Goal: Task Accomplishment & Management: Manage account settings

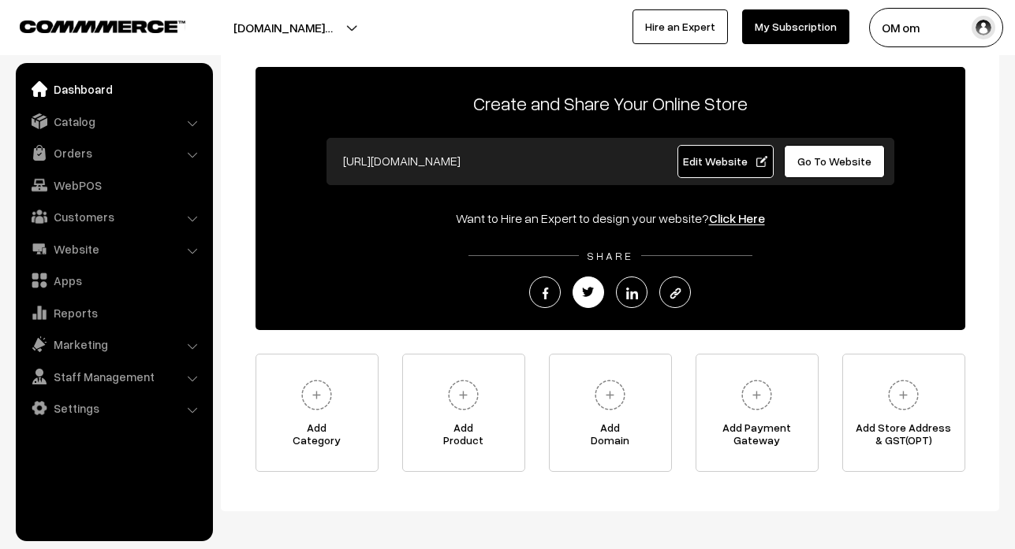
scroll to position [140, 0]
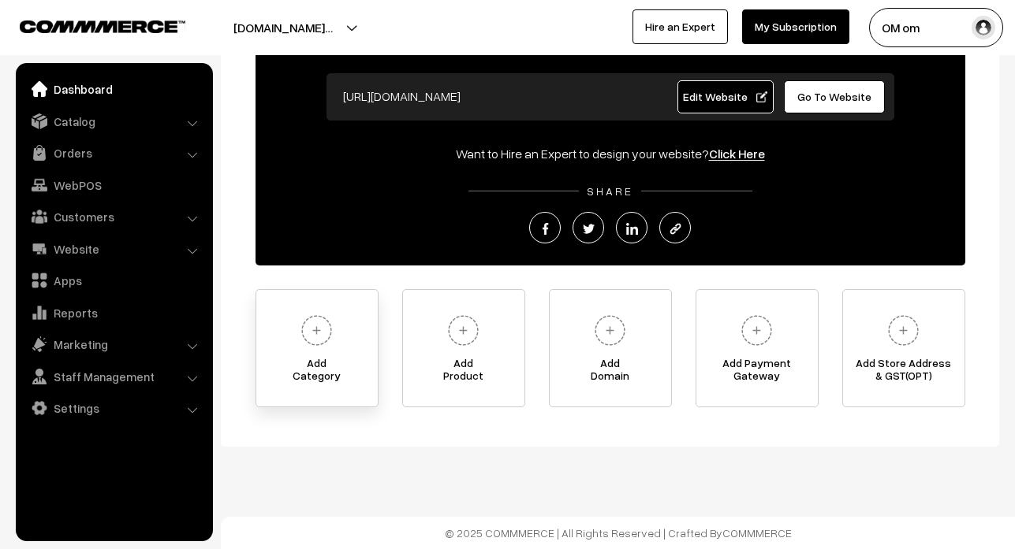
click at [324, 382] on span "Add Category" at bounding box center [316, 373] width 121 height 32
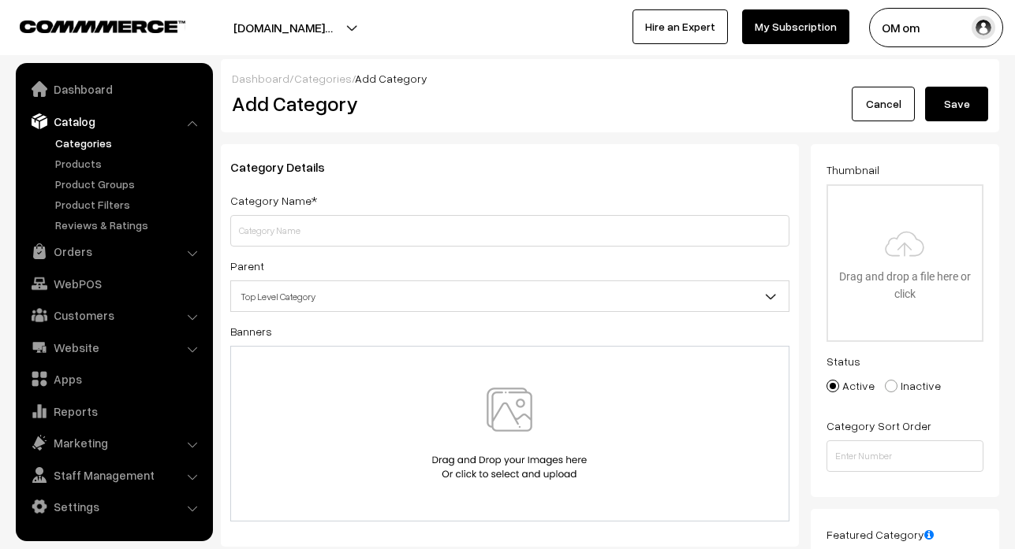
click at [507, 304] on span "Top Level Category" at bounding box center [509, 297] width 557 height 28
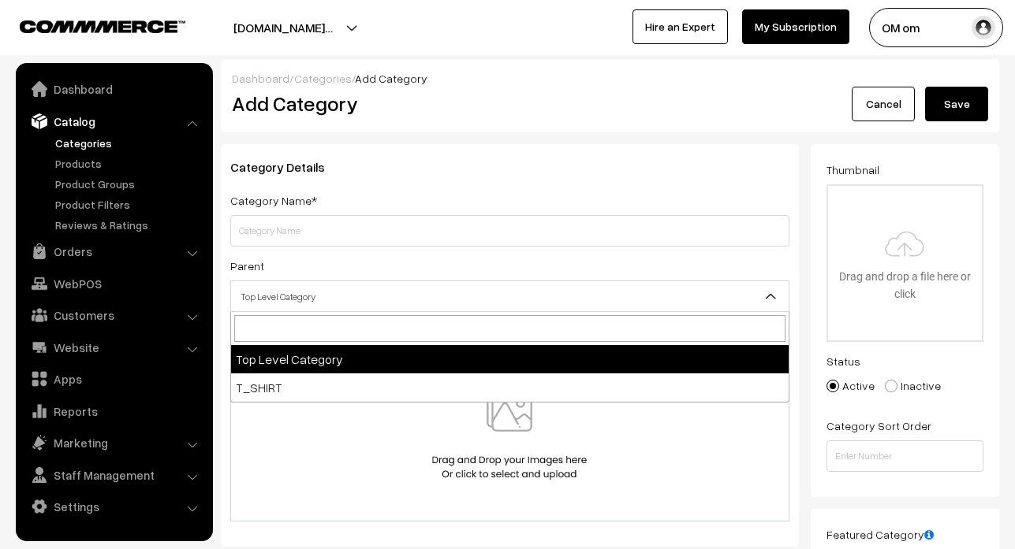
click at [507, 296] on span "Top Level Category" at bounding box center [509, 297] width 557 height 28
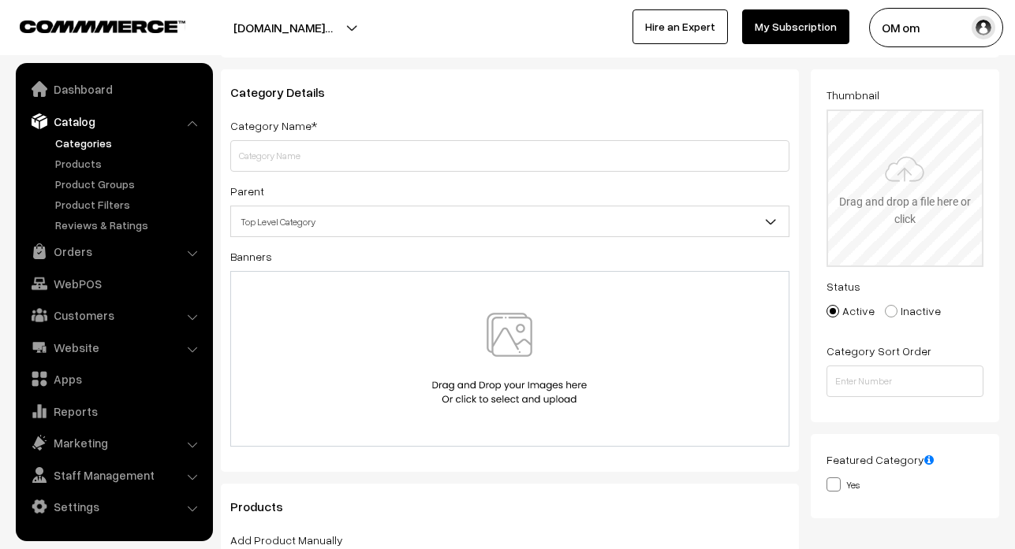
scroll to position [79, 0]
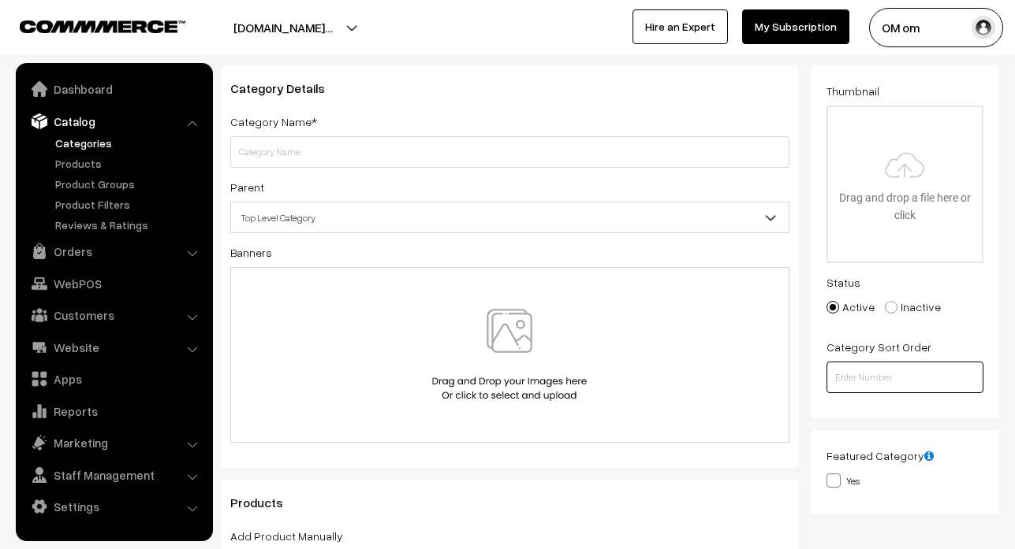
click at [878, 378] on input "number" at bounding box center [904, 378] width 157 height 32
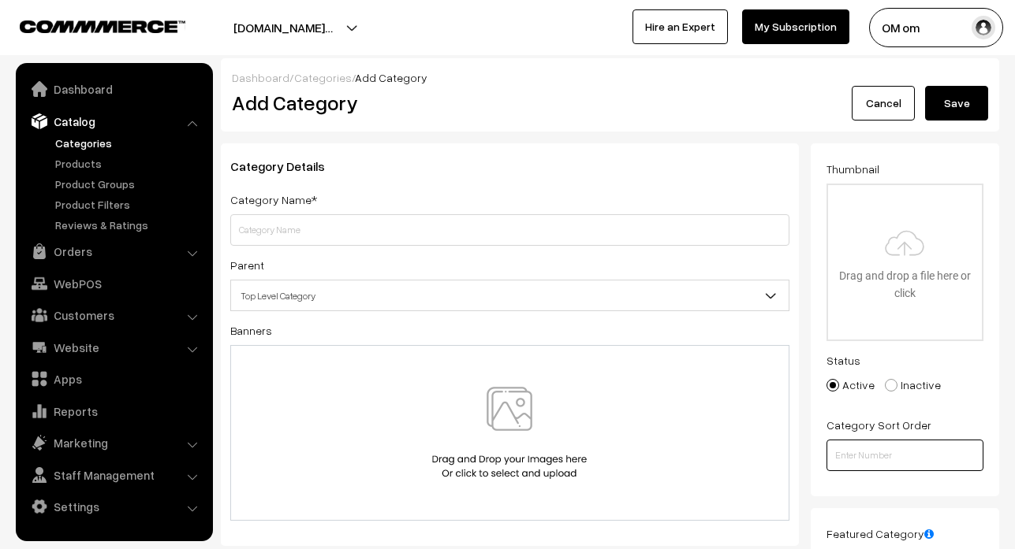
scroll to position [0, 0]
click at [68, 170] on link "Products" at bounding box center [129, 163] width 156 height 17
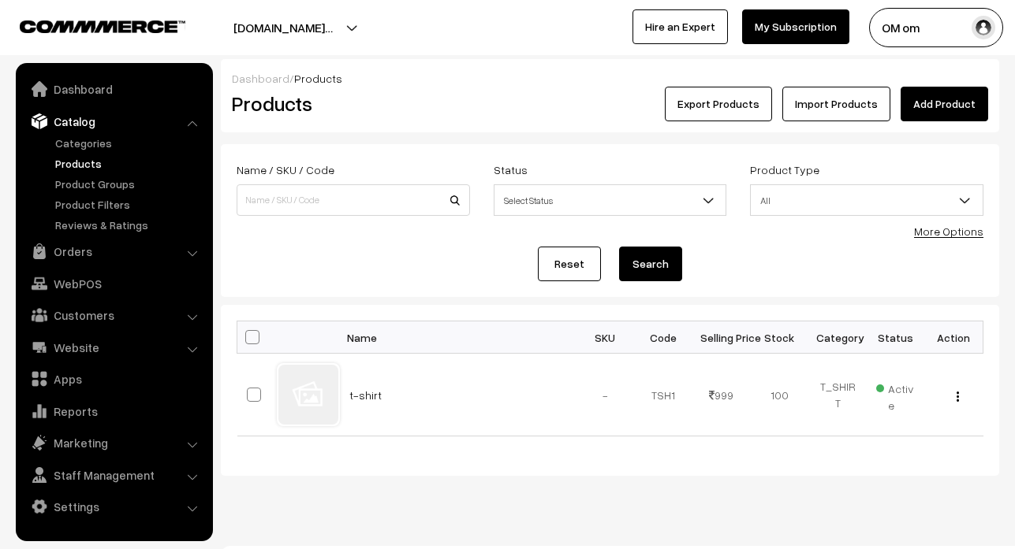
click at [385, 247] on div "Reset Search" at bounding box center [609, 264] width 747 height 35
click at [125, 186] on link "Product Groups" at bounding box center [129, 184] width 156 height 17
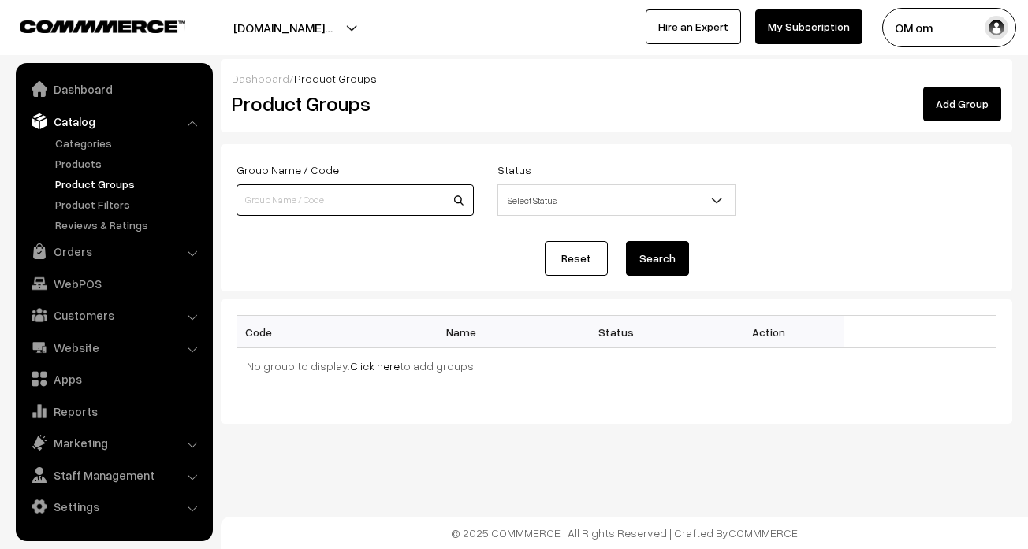
click at [405, 201] on input at bounding box center [354, 200] width 237 height 32
click at [267, 254] on div "Reset Search" at bounding box center [616, 258] width 760 height 35
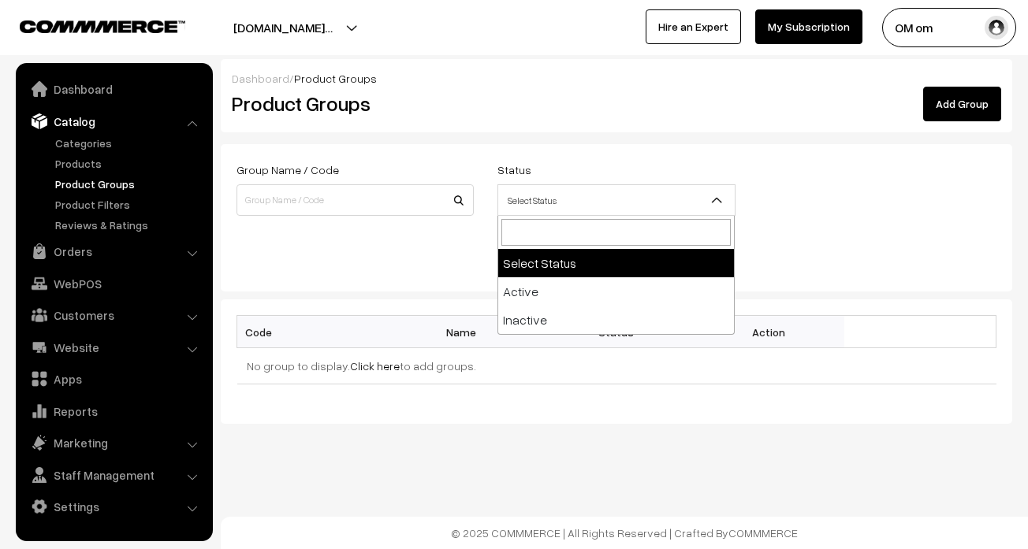
click at [542, 205] on span "Select Status" at bounding box center [616, 201] width 236 height 28
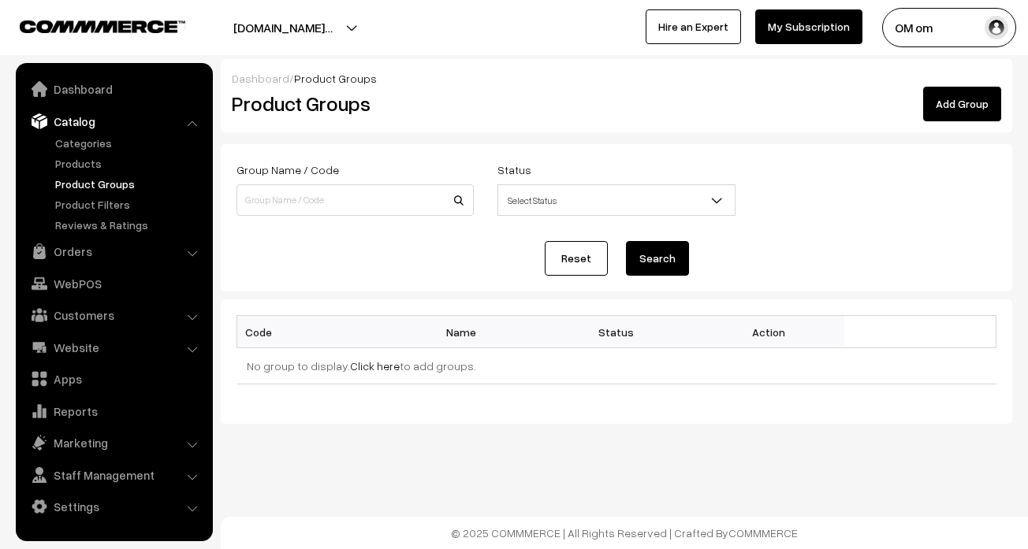
click at [542, 205] on span "Select Status" at bounding box center [616, 201] width 236 height 28
click at [80, 206] on link "Product Filters" at bounding box center [129, 204] width 156 height 17
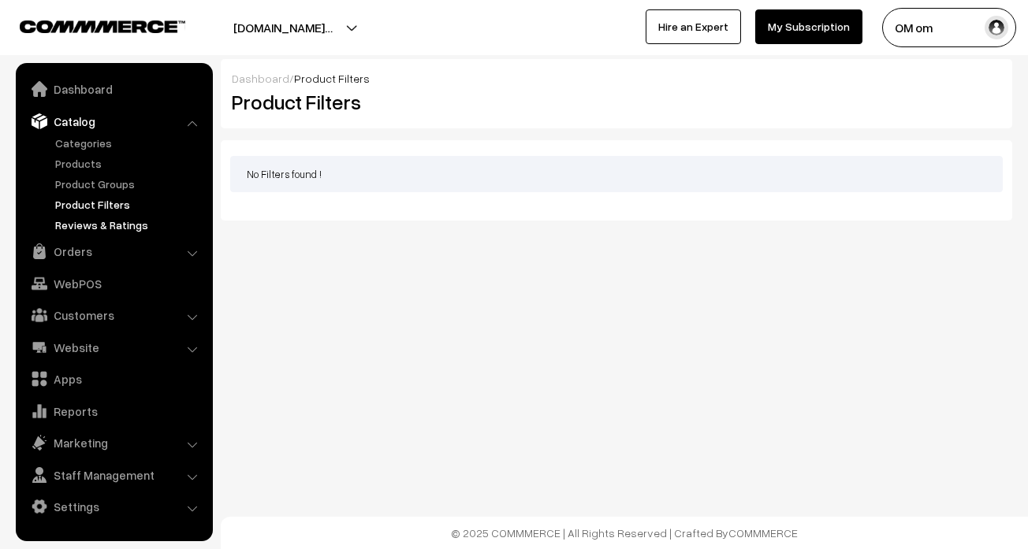
click at [116, 222] on link "Reviews & Ratings" at bounding box center [129, 225] width 156 height 17
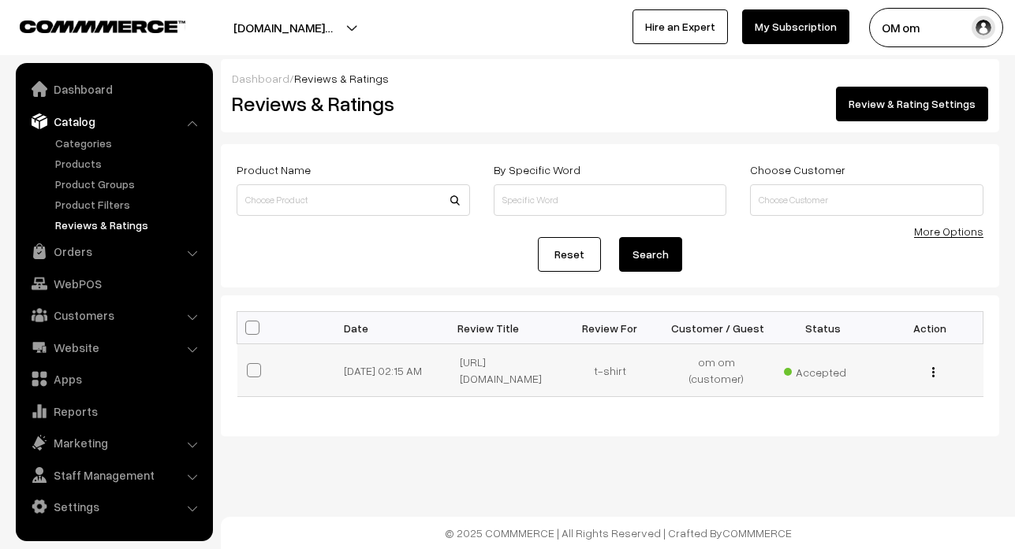
click at [262, 377] on label at bounding box center [256, 370] width 19 height 19
click at [263, 378] on label at bounding box center [256, 370] width 19 height 19
click at [249, 366] on input "checkbox" at bounding box center [244, 361] width 10 height 10
checkbox input "true"
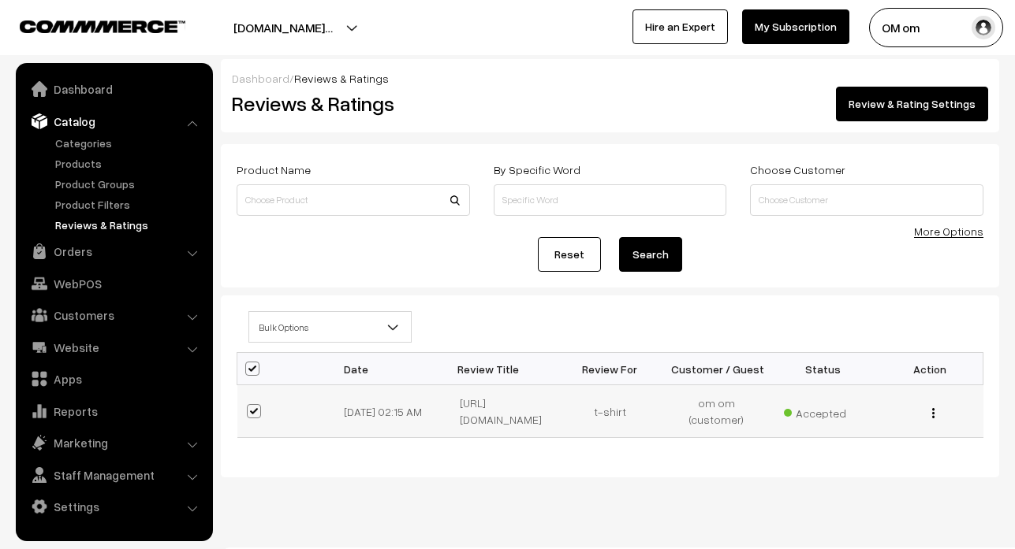
click at [937, 420] on div "View Delete" at bounding box center [929, 412] width 88 height 17
click at [934, 419] on img "button" at bounding box center [933, 413] width 2 height 10
click at [931, 419] on button "button" at bounding box center [933, 413] width 4 height 13
click at [955, 225] on link "More Options" at bounding box center [948, 231] width 69 height 13
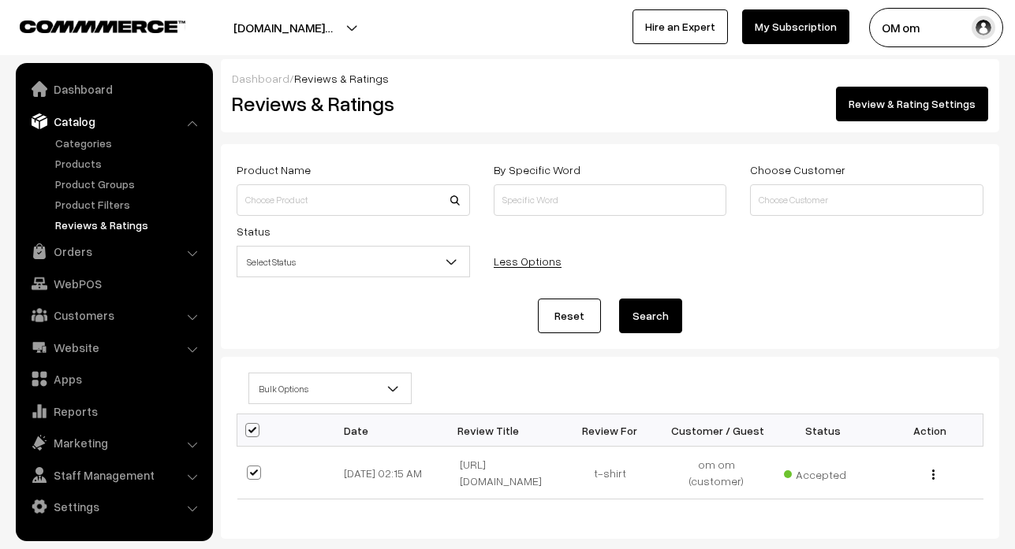
click at [337, 269] on span "Select Status" at bounding box center [353, 262] width 232 height 28
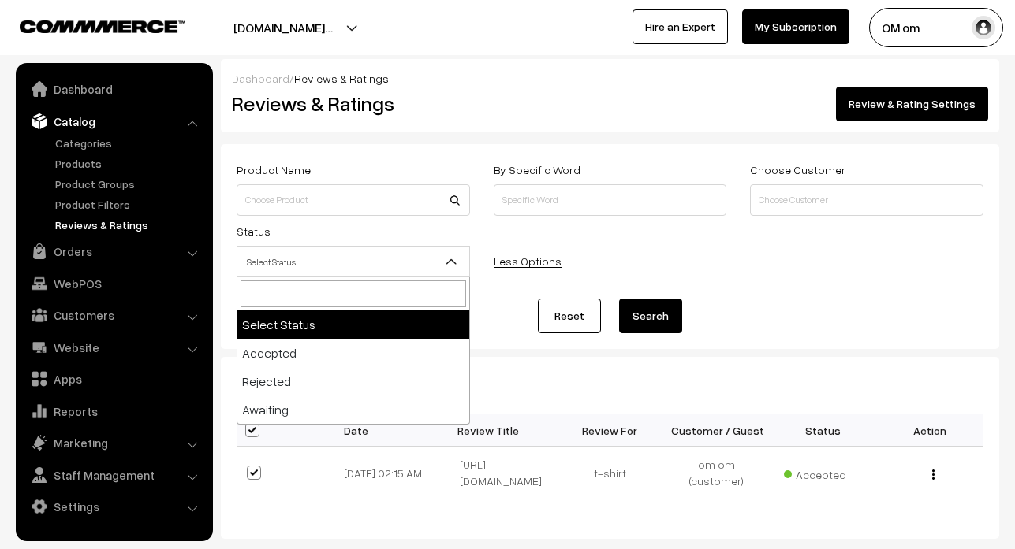
click at [337, 269] on span "Select Status" at bounding box center [353, 262] width 232 height 28
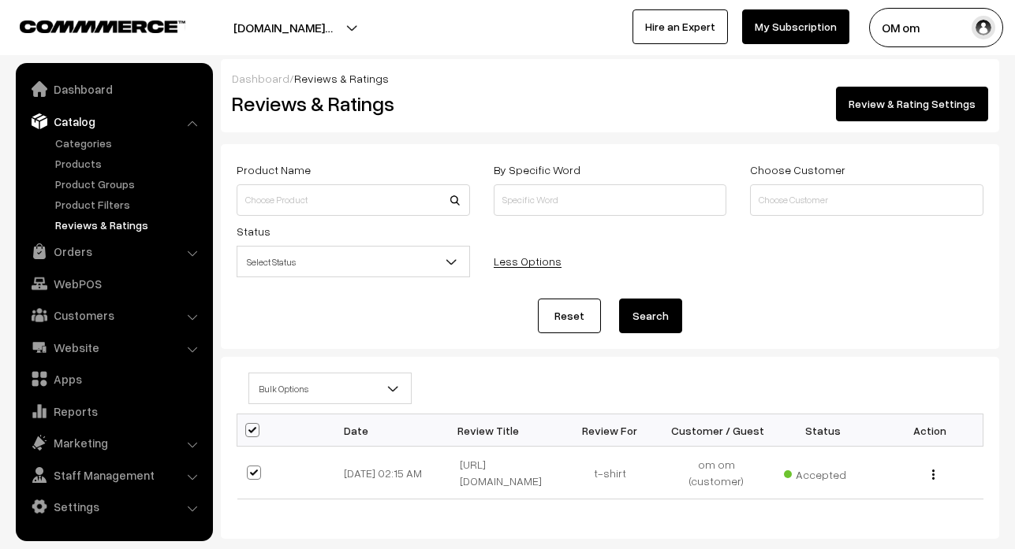
click at [922, 101] on link "Review & Rating Settings" at bounding box center [912, 104] width 152 height 35
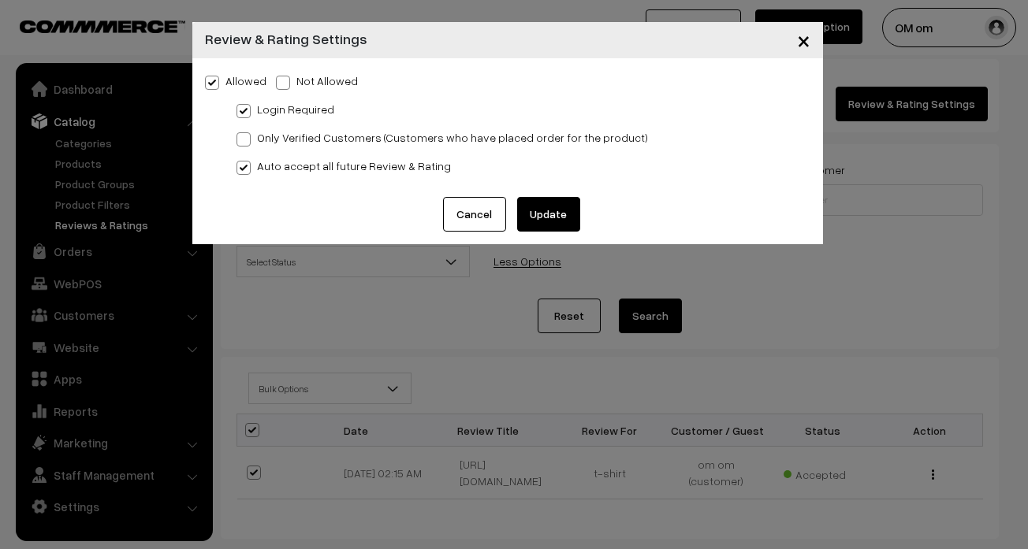
click at [802, 39] on span "×" at bounding box center [803, 39] width 13 height 29
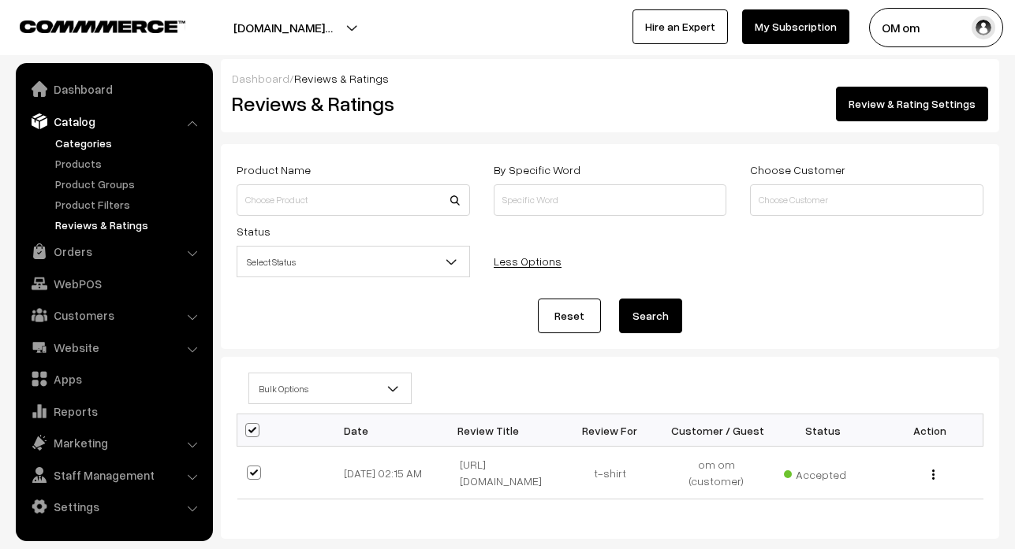
click at [106, 139] on link "Categories" at bounding box center [129, 143] width 156 height 17
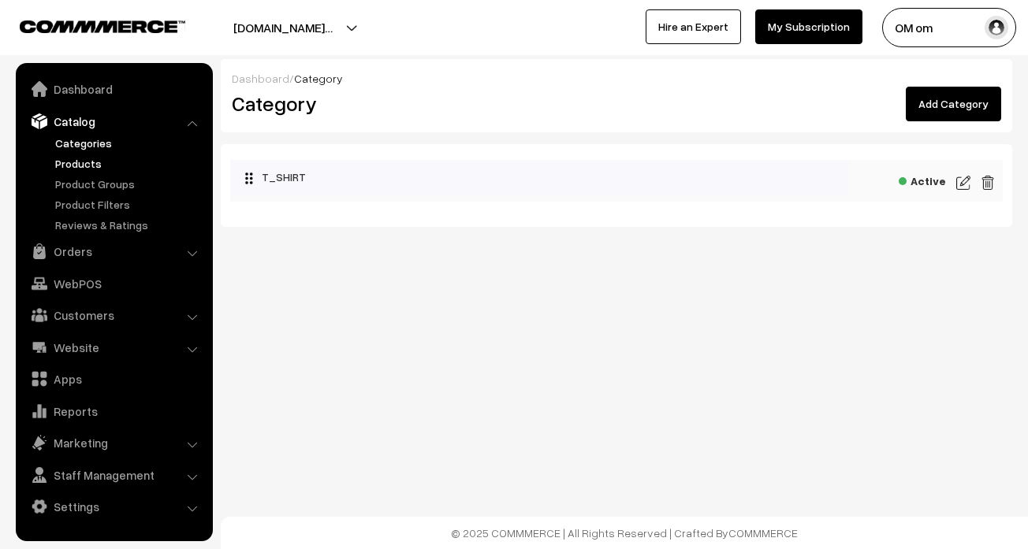
click at [102, 166] on link "Products" at bounding box center [129, 163] width 156 height 17
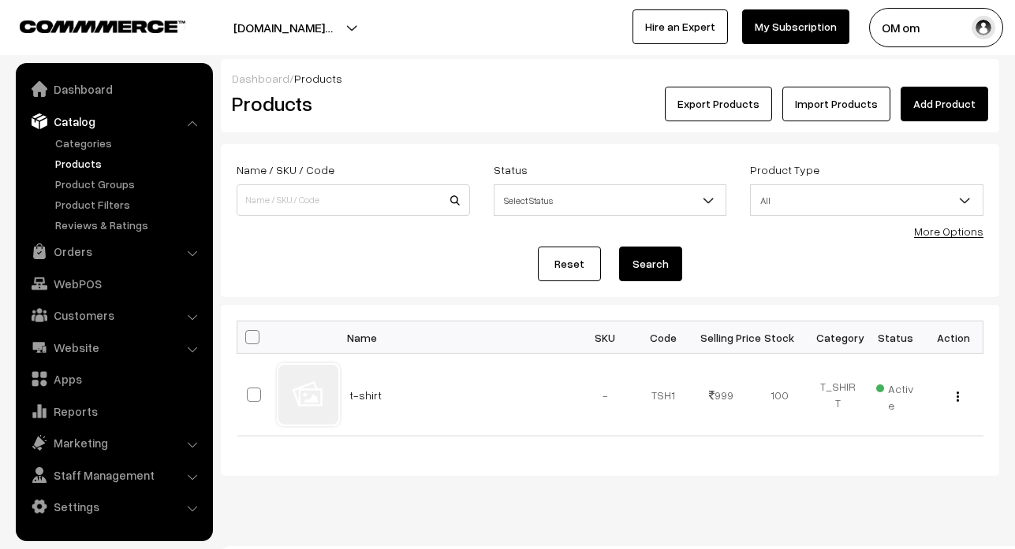
click at [957, 92] on link "Add Product" at bounding box center [944, 104] width 88 height 35
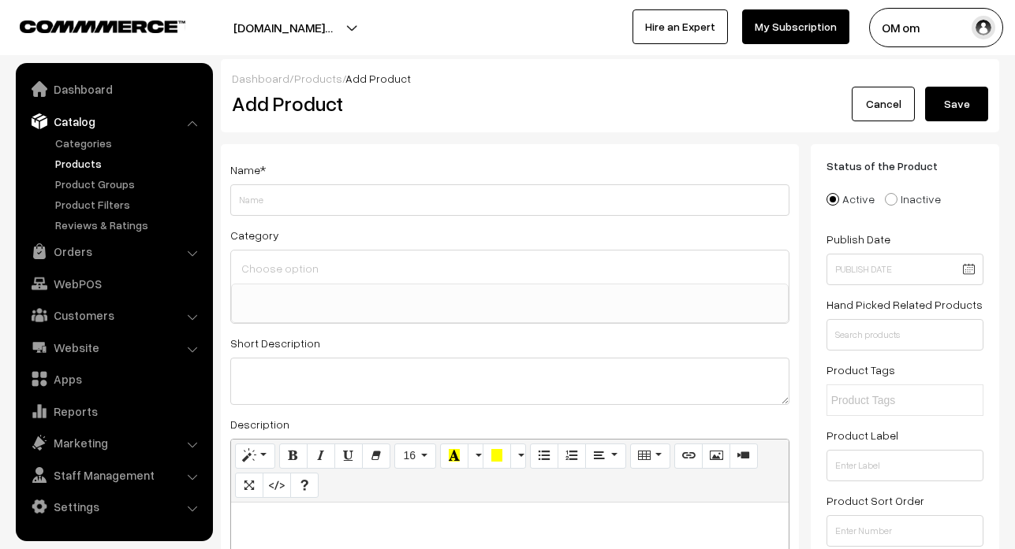
select select
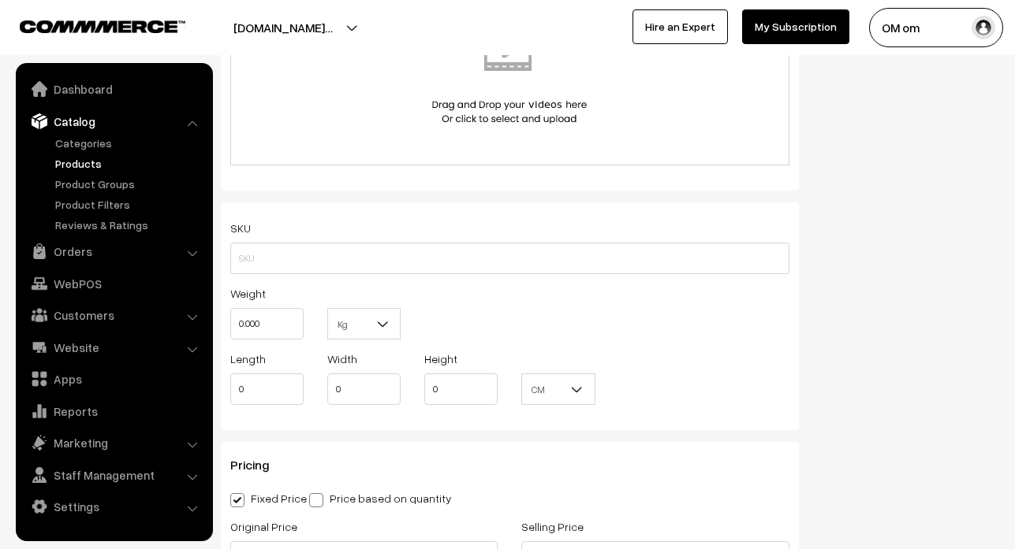
scroll to position [1025, 0]
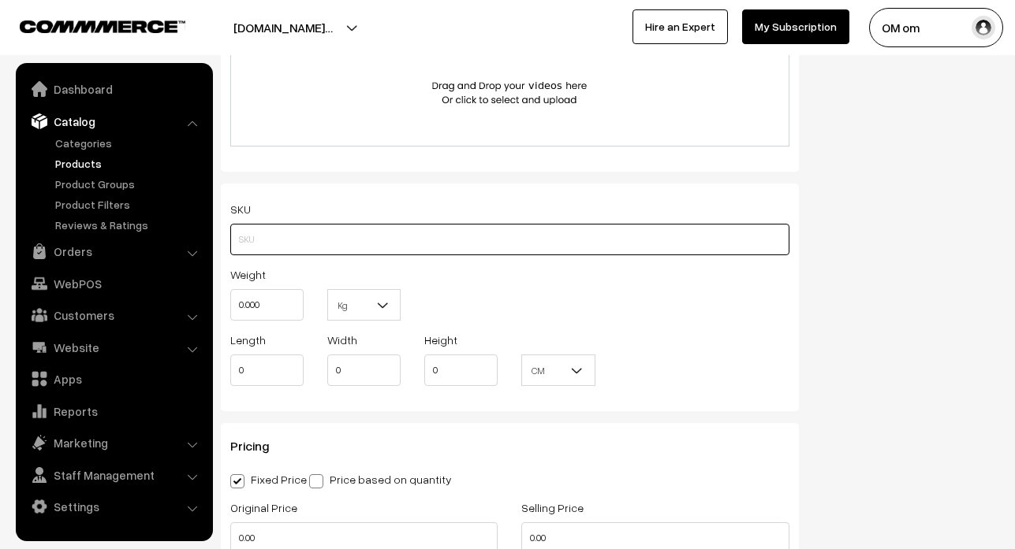
click at [323, 248] on input "text" at bounding box center [509, 240] width 559 height 32
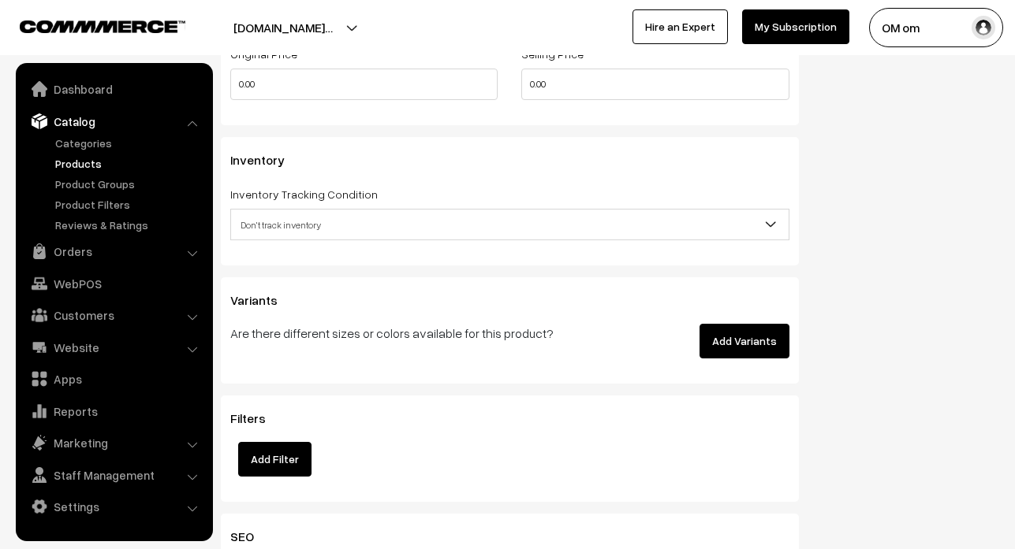
scroll to position [1498, 0]
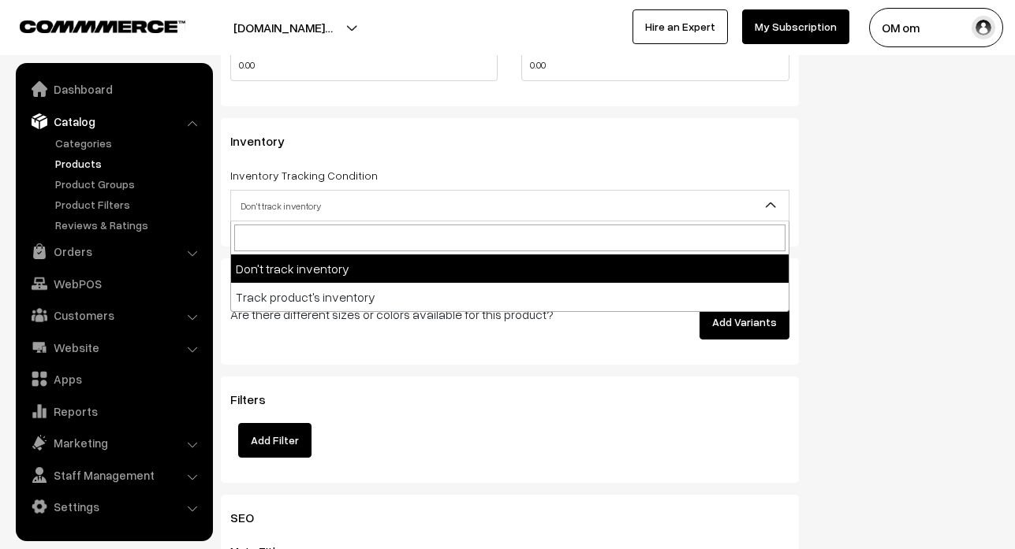
click at [292, 205] on span "Don't track inventory" at bounding box center [509, 206] width 557 height 28
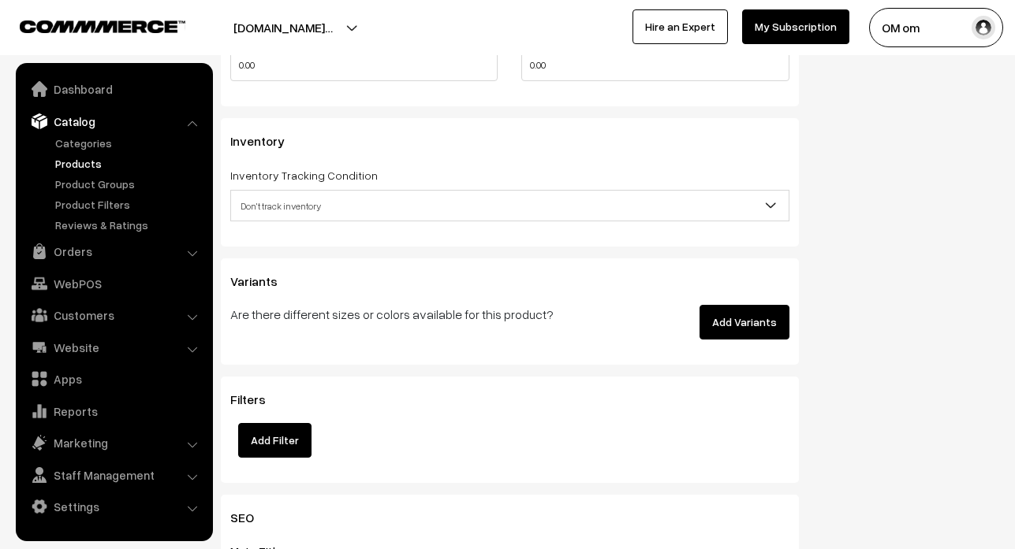
click at [300, 205] on span "Don't track inventory" at bounding box center [509, 206] width 557 height 28
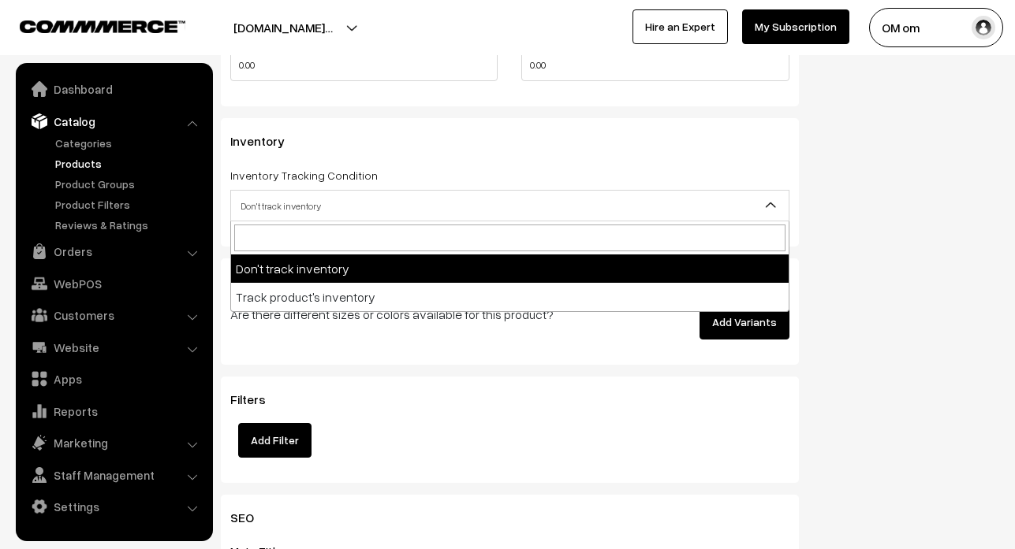
click at [326, 207] on span "Don't track inventory" at bounding box center [509, 206] width 557 height 28
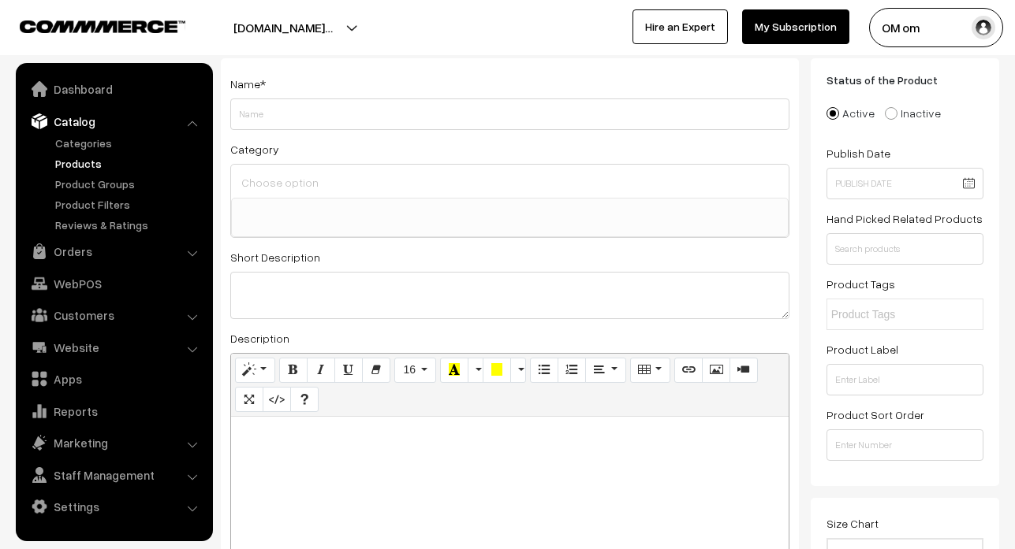
scroll to position [0, 0]
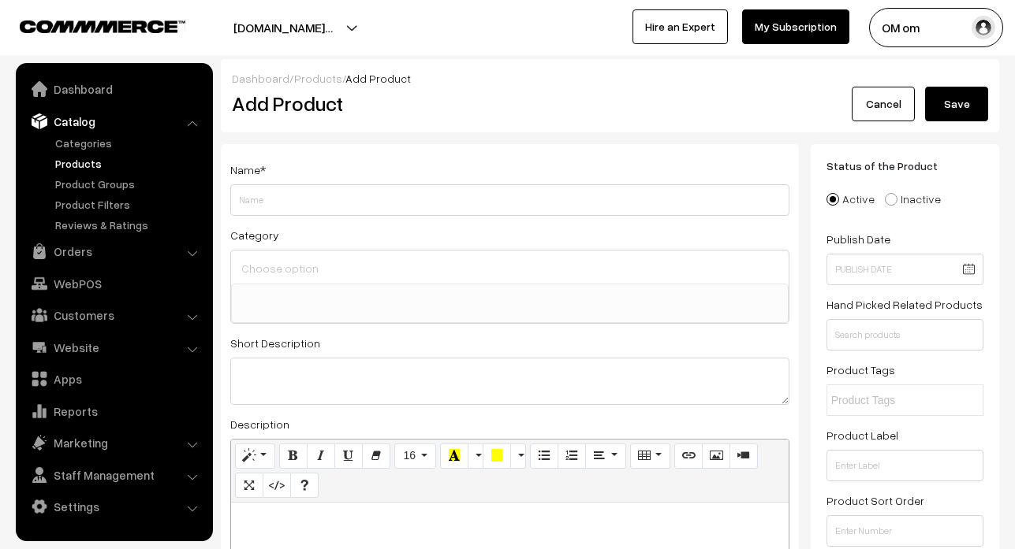
click at [877, 109] on link "Cancel" at bounding box center [882, 104] width 63 height 35
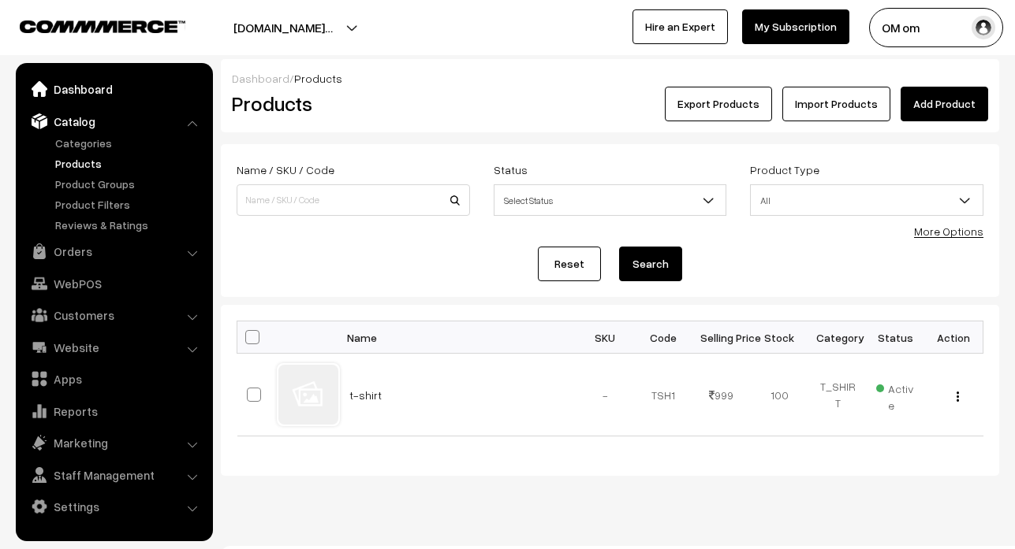
click at [85, 100] on link "Dashboard" at bounding box center [114, 89] width 188 height 28
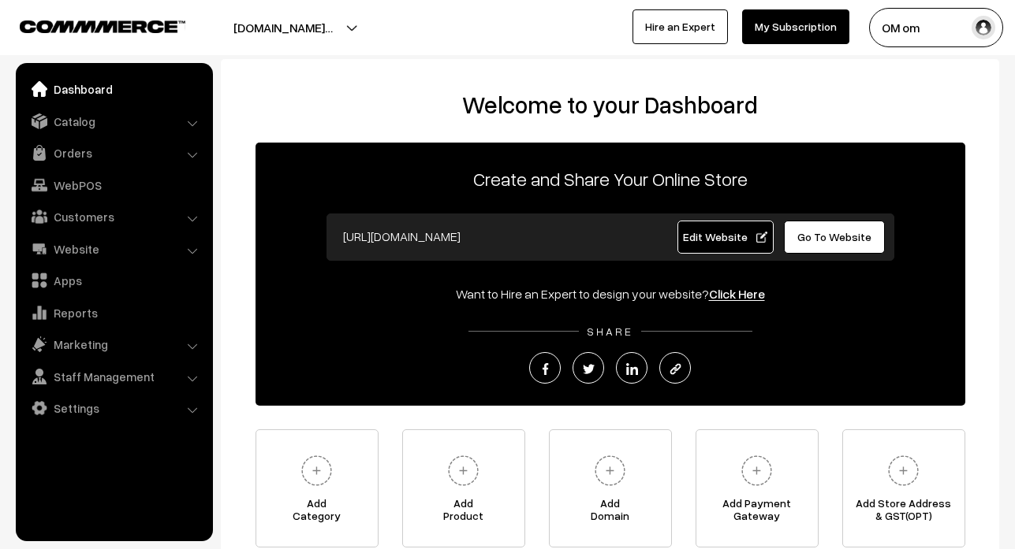
click at [857, 231] on span "Go To Website" at bounding box center [834, 236] width 74 height 13
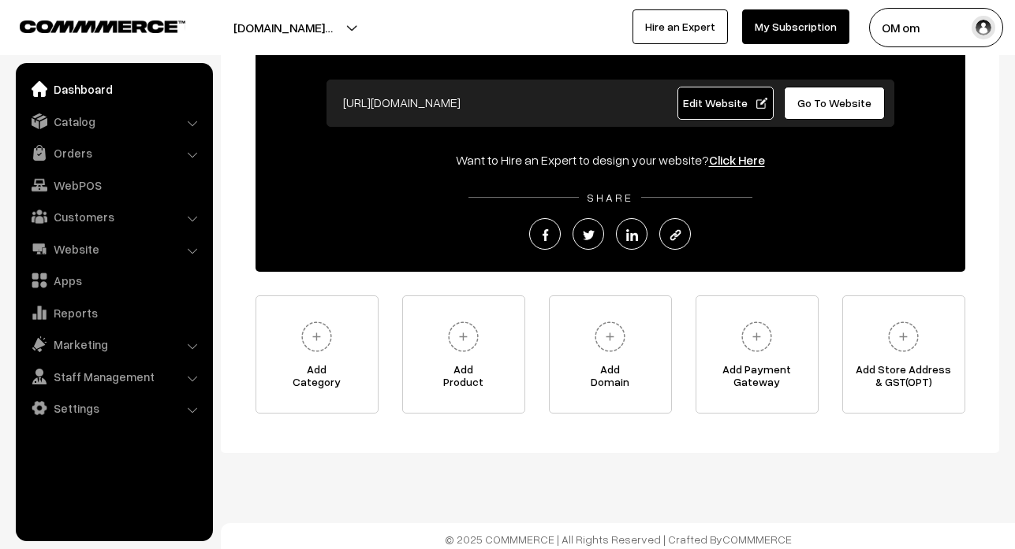
scroll to position [140, 0]
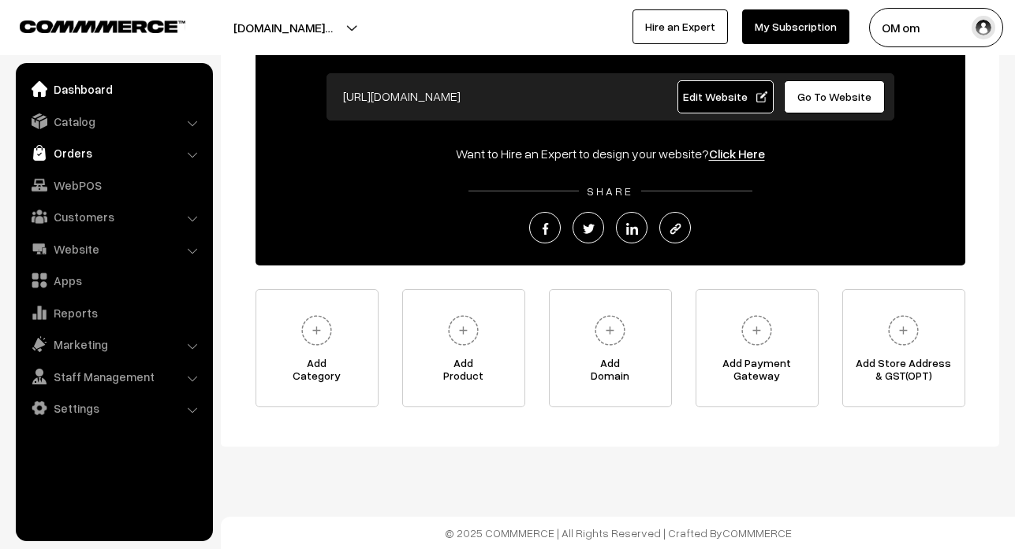
click at [119, 143] on link "Orders" at bounding box center [114, 153] width 188 height 28
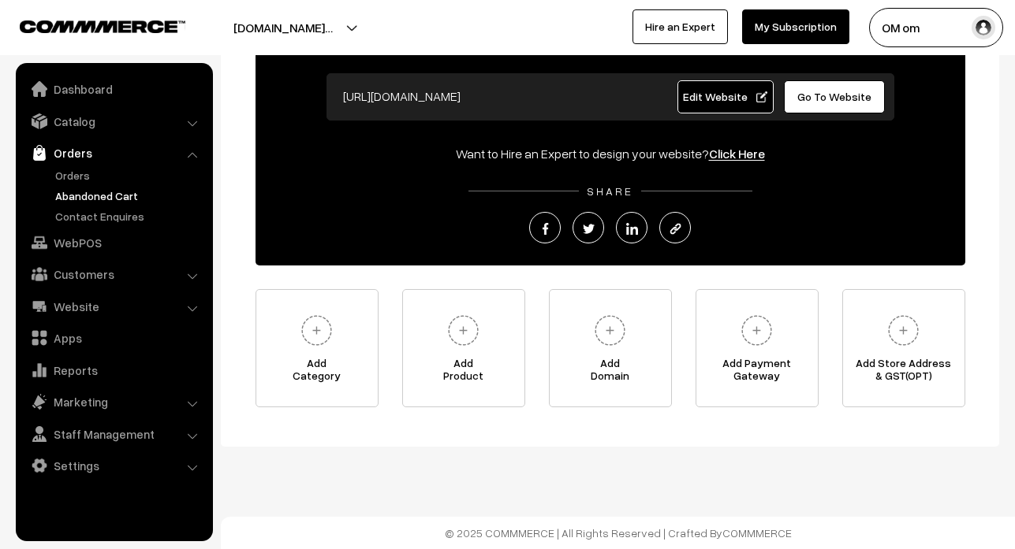
click at [93, 200] on link "Abandoned Cart" at bounding box center [129, 196] width 156 height 17
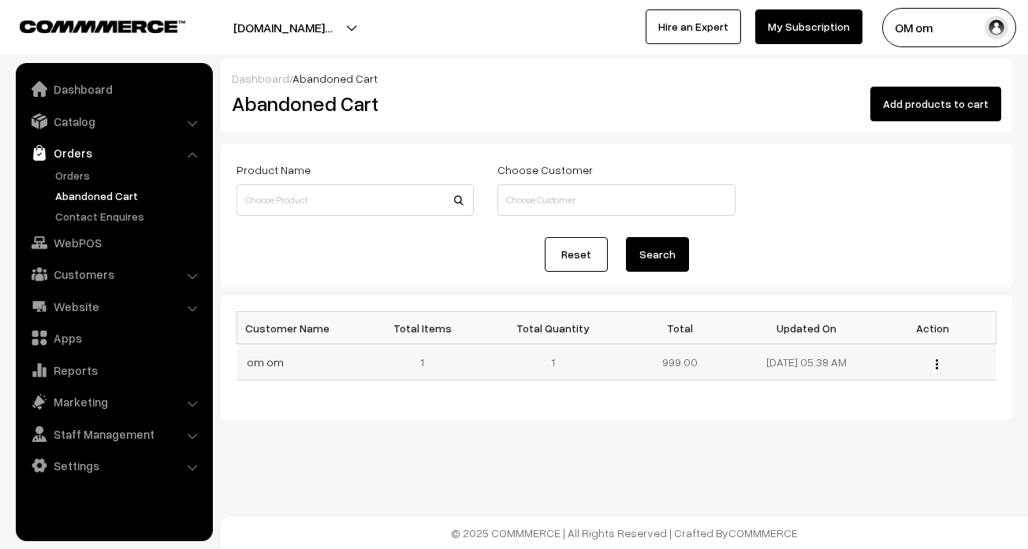
click at [936, 363] on img "button" at bounding box center [937, 364] width 2 height 10
click at [113, 211] on link "Contact Enquires" at bounding box center [129, 216] width 156 height 17
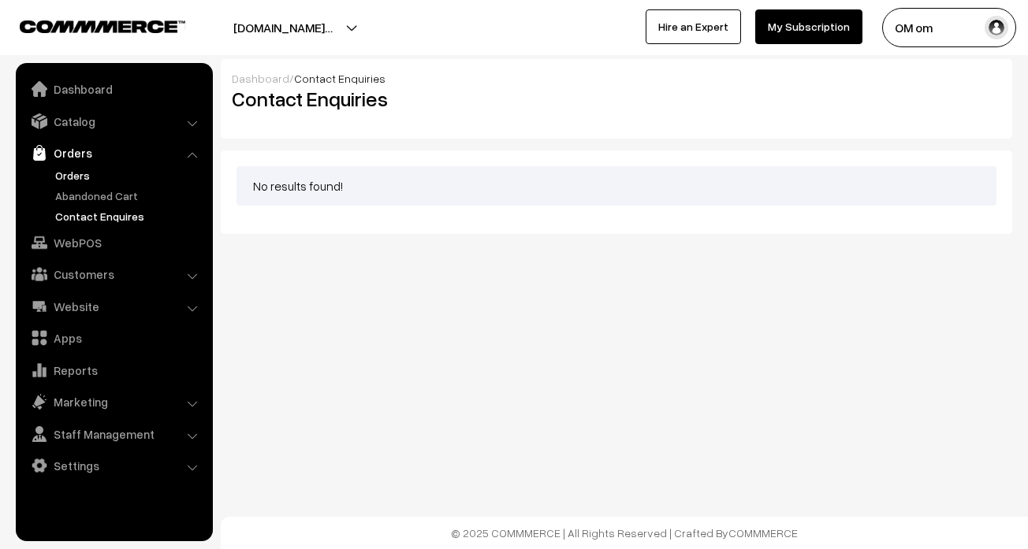
click at [87, 172] on link "Orders" at bounding box center [129, 175] width 156 height 17
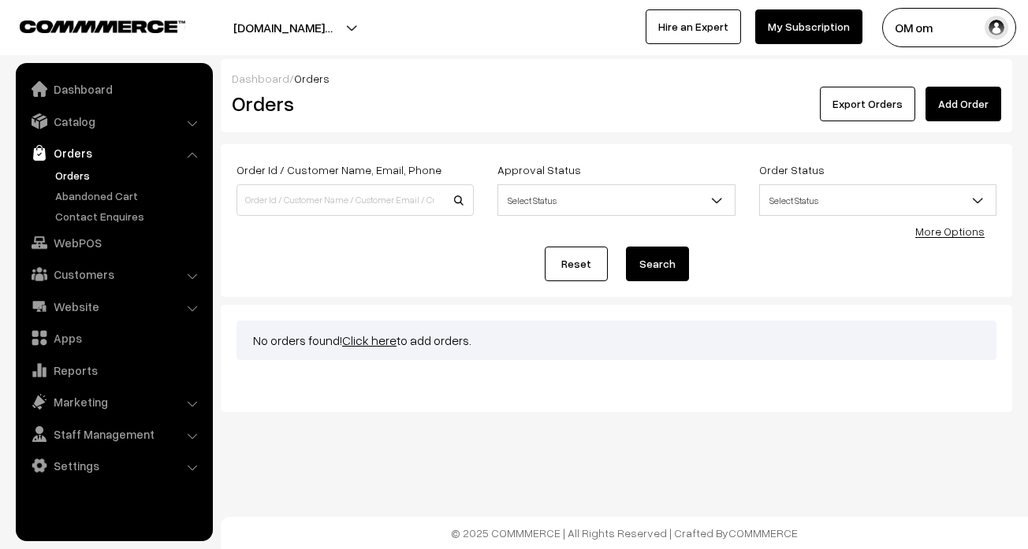
click at [945, 233] on link "More Options" at bounding box center [949, 231] width 69 height 13
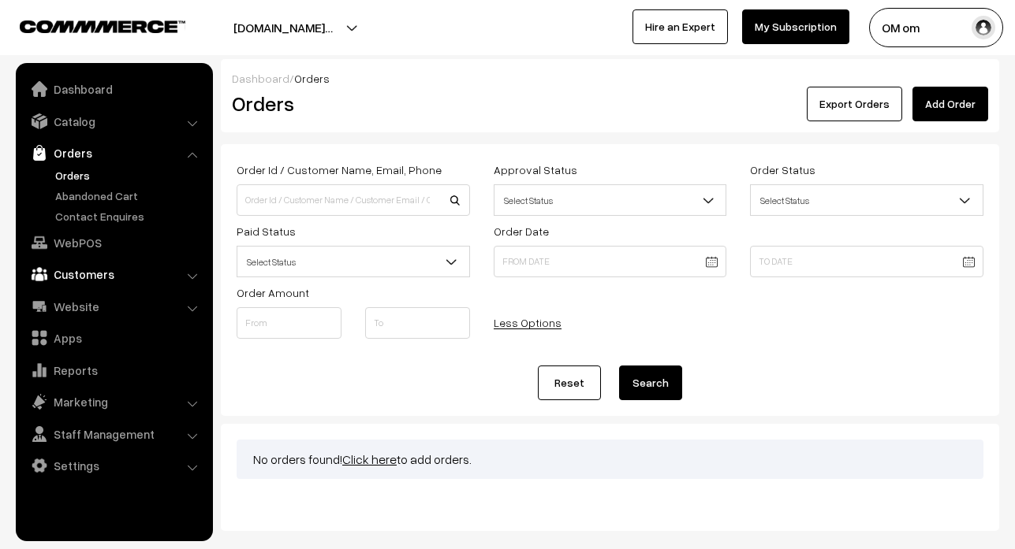
click at [143, 276] on link "Customers" at bounding box center [114, 274] width 188 height 28
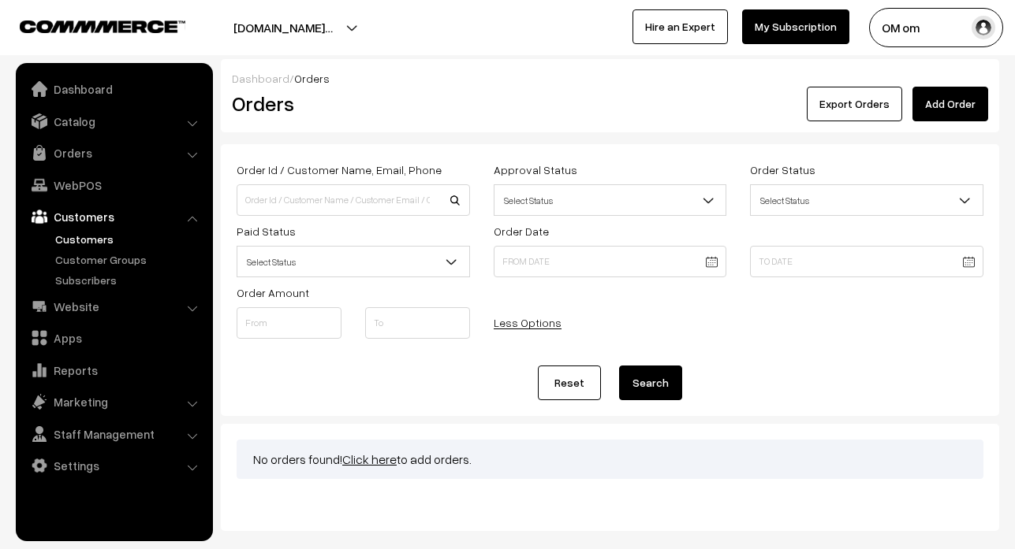
click at [102, 240] on link "Customers" at bounding box center [129, 239] width 156 height 17
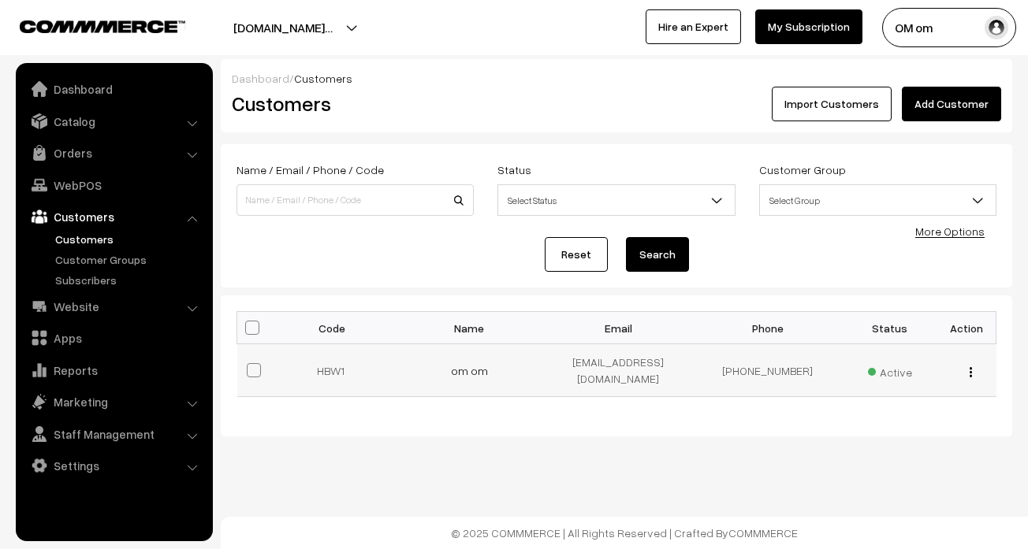
click at [976, 365] on div "view Edit Delete" at bounding box center [967, 371] width 40 height 17
click at [972, 368] on button "button" at bounding box center [971, 372] width 4 height 13
click at [943, 224] on div "More Options" at bounding box center [949, 231] width 69 height 17
click at [959, 233] on link "More Options" at bounding box center [949, 231] width 69 height 13
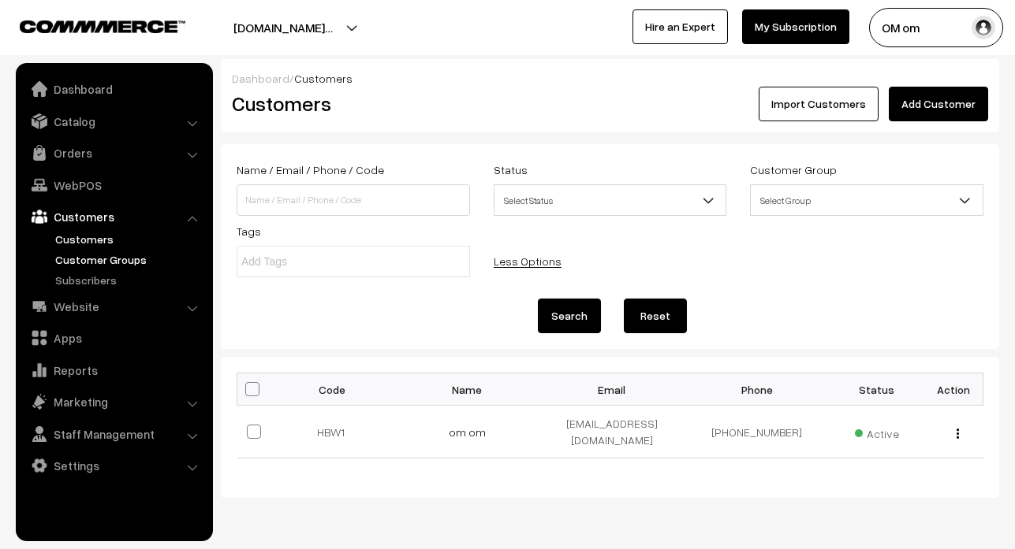
click at [91, 261] on link "Customer Groups" at bounding box center [129, 259] width 156 height 17
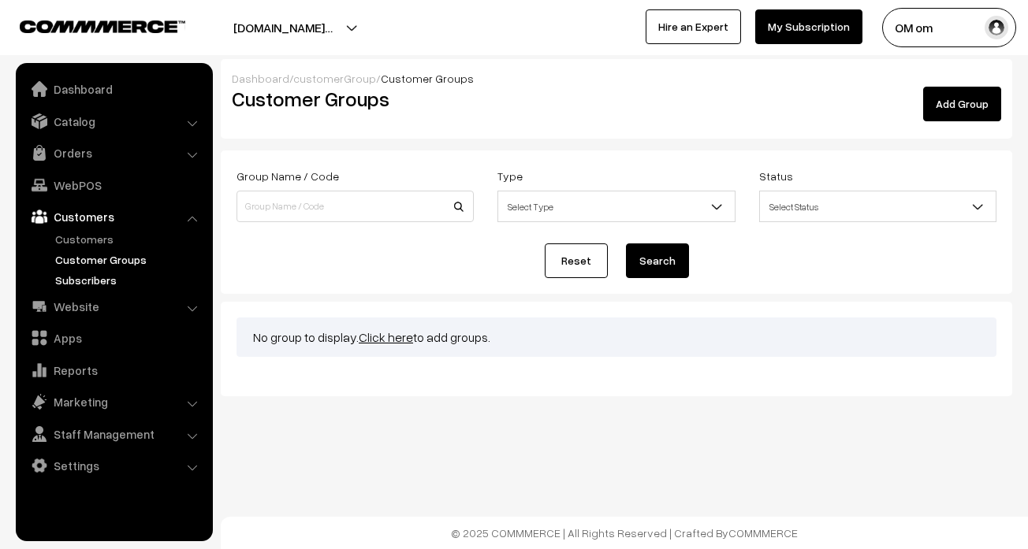
click at [113, 277] on link "Subscribers" at bounding box center [129, 280] width 156 height 17
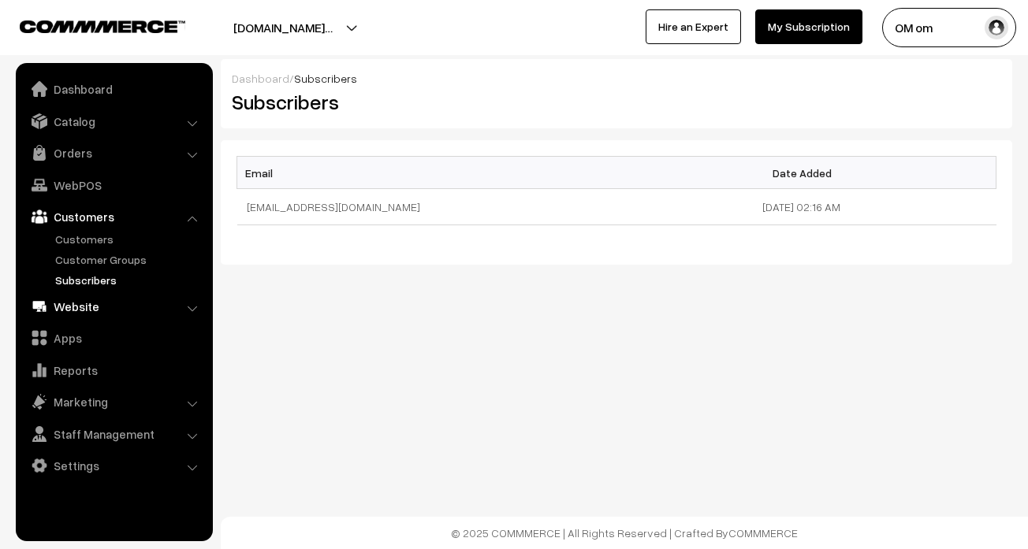
click at [139, 311] on link "Website" at bounding box center [114, 306] width 188 height 28
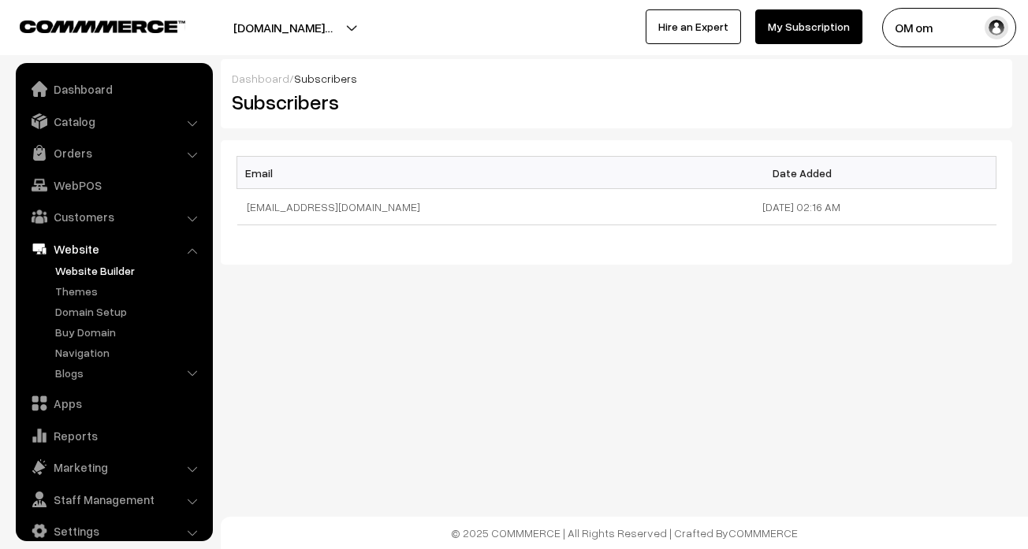
click at [126, 275] on link "Website Builder" at bounding box center [129, 271] width 156 height 17
